Goal: Task Accomplishment & Management: Manage account settings

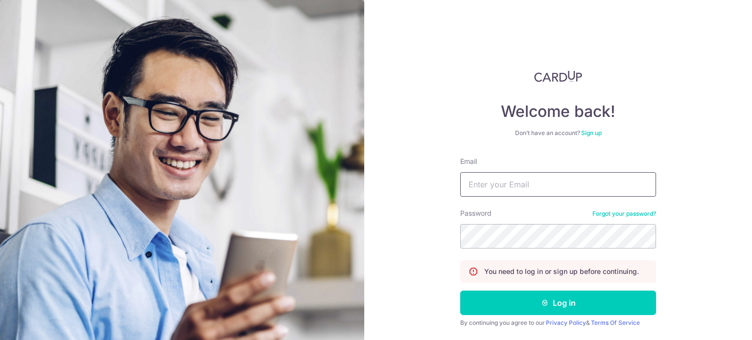
type input "[EMAIL_ADDRESS][DOMAIN_NAME]"
click at [460, 291] on button "Log in" at bounding box center [558, 303] width 196 height 24
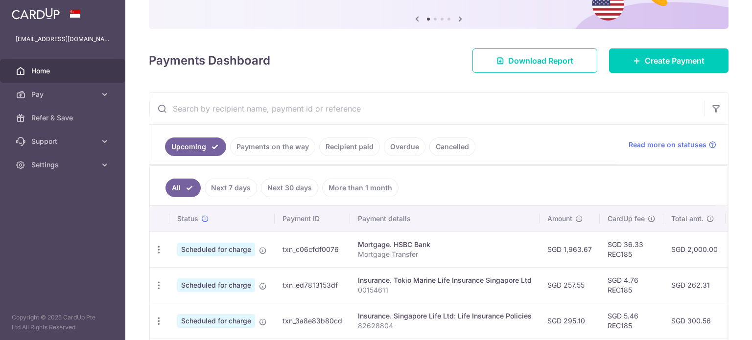
scroll to position [98, 0]
